Goal: Navigation & Orientation: Find specific page/section

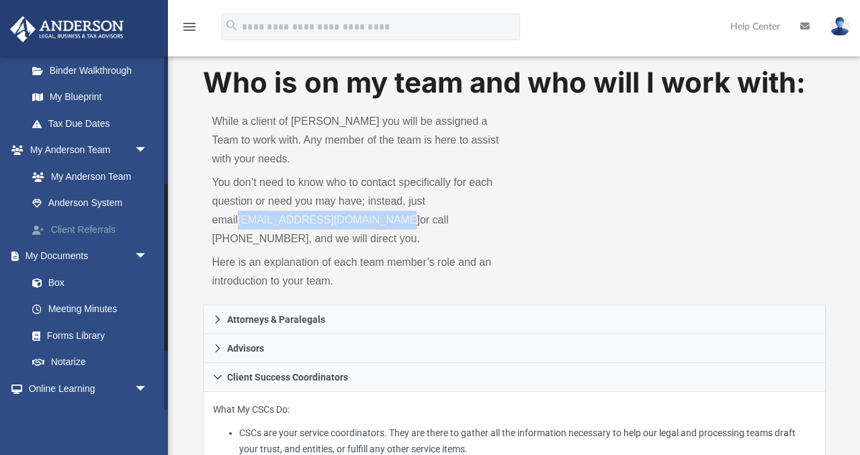
scroll to position [271, 0]
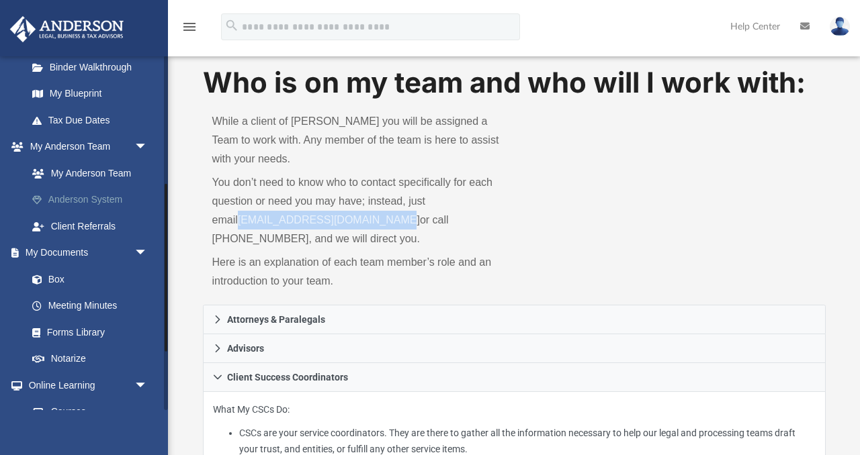
click at [87, 198] on link "Anderson System" at bounding box center [93, 200] width 149 height 27
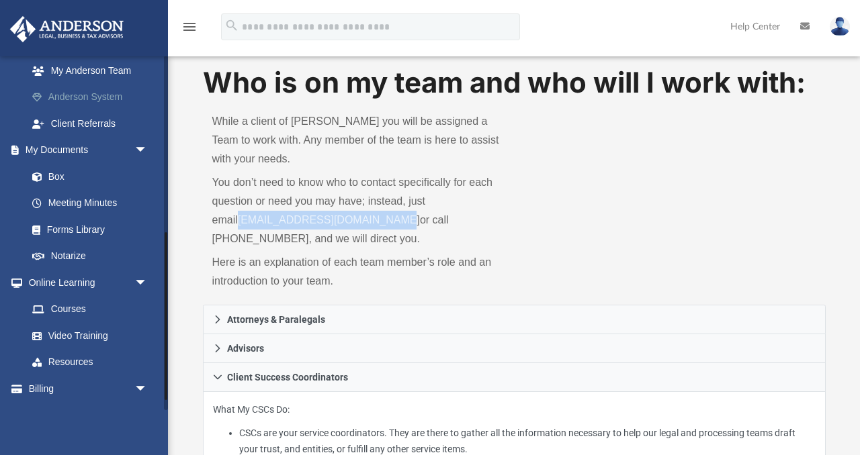
scroll to position [396, 0]
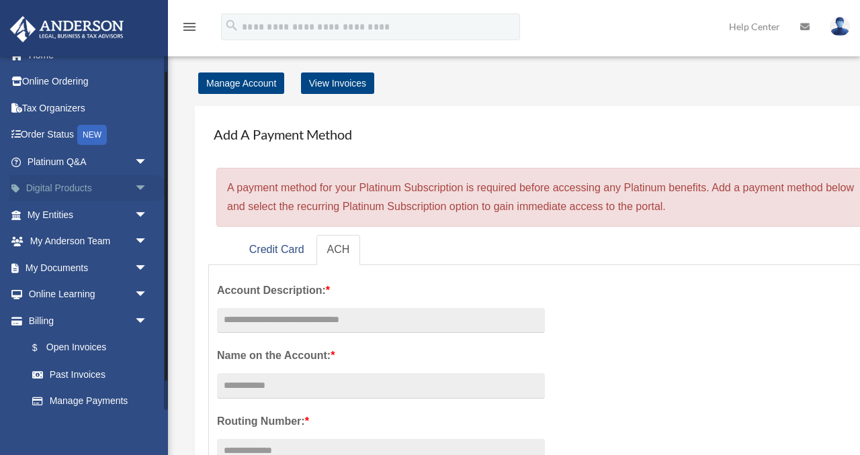
scroll to position [51, 0]
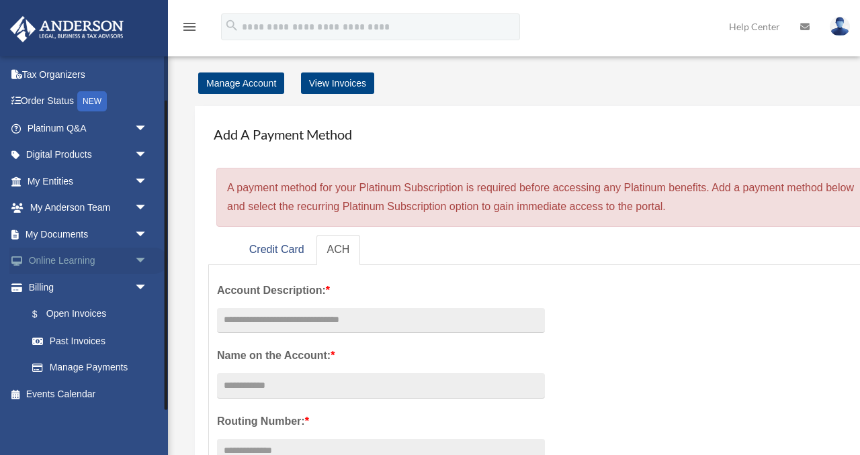
click at [94, 265] on link "Online Learning arrow_drop_down" at bounding box center [88, 261] width 159 height 27
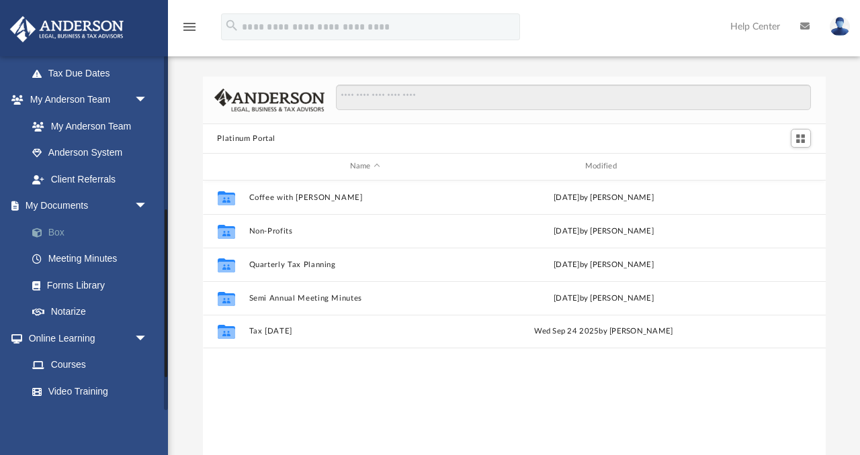
scroll to position [328, 0]
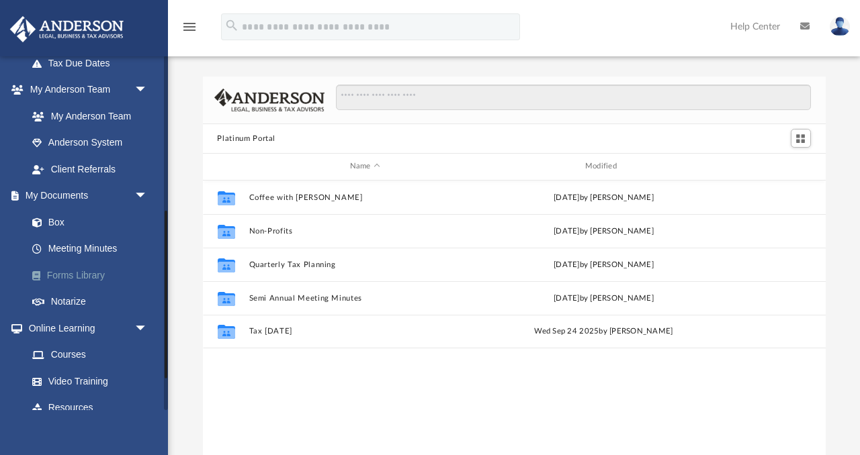
click at [74, 276] on link "Forms Library" at bounding box center [93, 275] width 149 height 27
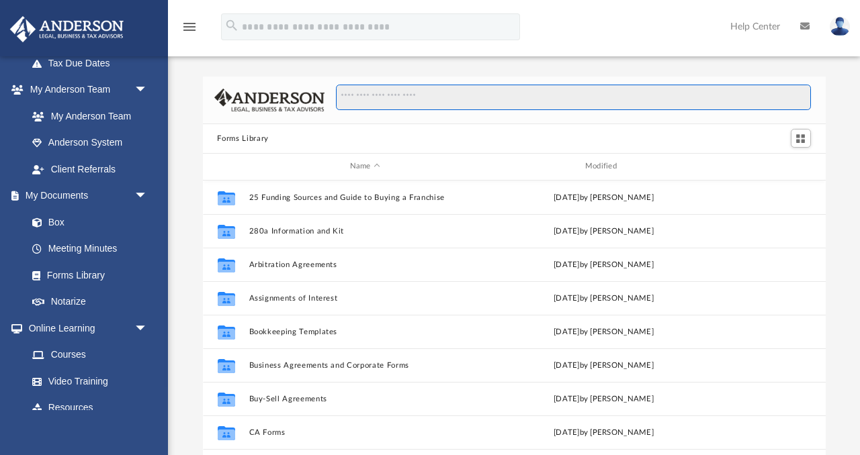
click at [417, 98] on input "Search files and folders" at bounding box center [573, 98] width 474 height 26
